Goal: Information Seeking & Learning: Check status

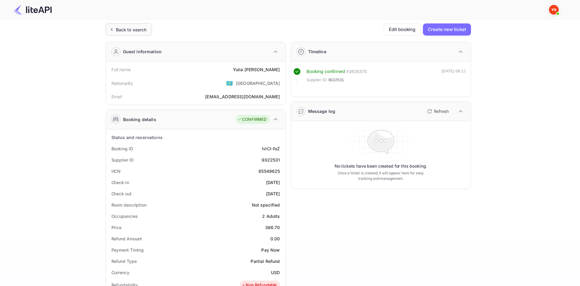
click at [132, 35] on div "Back to search" at bounding box center [129, 29] width 46 height 12
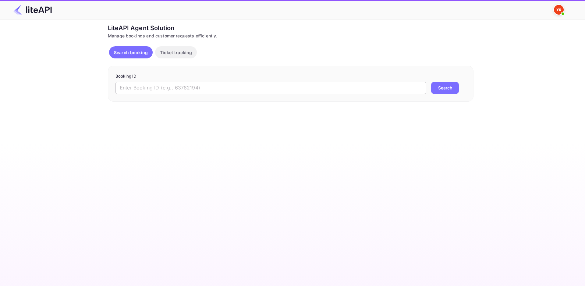
click at [172, 83] on input "text" at bounding box center [270, 88] width 311 height 12
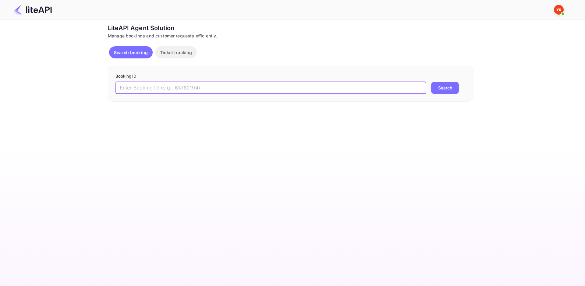
paste input "8900646"
type input "8900646"
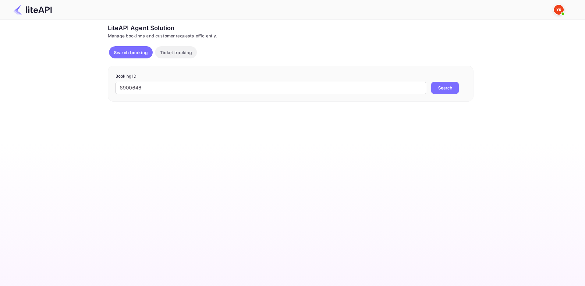
click at [454, 87] on button "Search" at bounding box center [445, 88] width 28 height 12
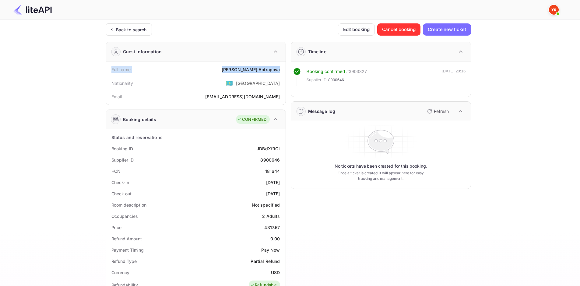
drag, startPoint x: 108, startPoint y: 67, endPoint x: 280, endPoint y: 67, distance: 171.8
click at [280, 67] on div "Full name [PERSON_NAME]" at bounding box center [195, 69] width 175 height 11
copy div "Full name [PERSON_NAME]"
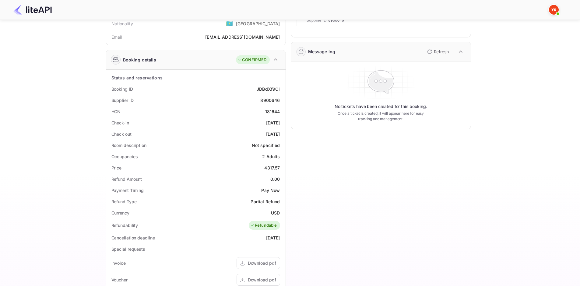
scroll to position [61, 0]
drag, startPoint x: 127, startPoint y: 88, endPoint x: 285, endPoint y: 99, distance: 158.2
click at [285, 99] on div "Status and reservations Booking ID JDBdXf9Oi Supplier ID 8900646 HCN 181644 Che…" at bounding box center [196, 237] width 180 height 336
copy div "Booking ID JDBdXf9Oi Supplier ID 8900646"
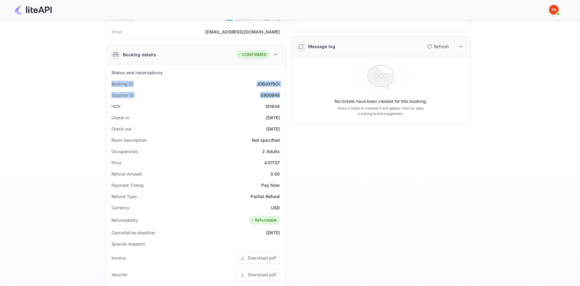
scroll to position [91, 0]
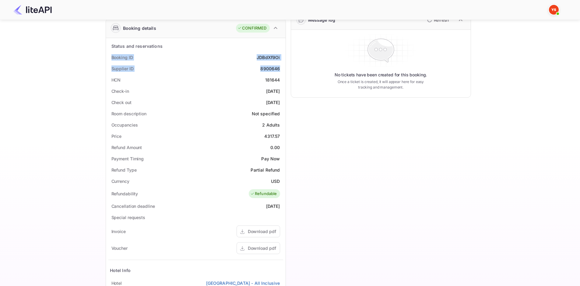
drag, startPoint x: 110, startPoint y: 91, endPoint x: 281, endPoint y: 102, distance: 170.9
click at [281, 102] on div "Status and reservations Booking ID JDBdXf9Oi Supplier ID 8900646 HCN 181644 Che…" at bounding box center [195, 206] width 175 height 331
copy div "Check-in [DATE] Check out [DATE]"
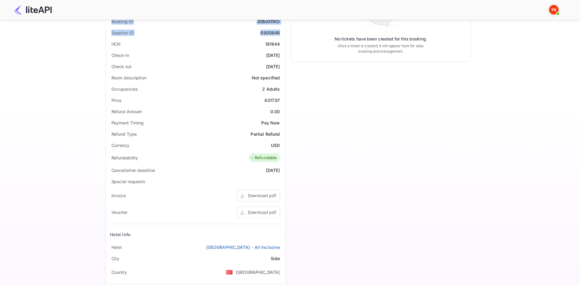
scroll to position [191, 0]
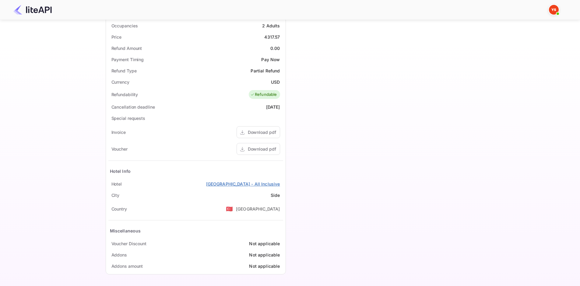
drag, startPoint x: 113, startPoint y: 181, endPoint x: 280, endPoint y: 185, distance: 167.3
click at [280, 185] on div "[GEOGRAPHIC_DATA] - All Inclusive" at bounding box center [195, 184] width 175 height 11
copy div "[GEOGRAPHIC_DATA] - All Inclusive"
